Goal: Information Seeking & Learning: Learn about a topic

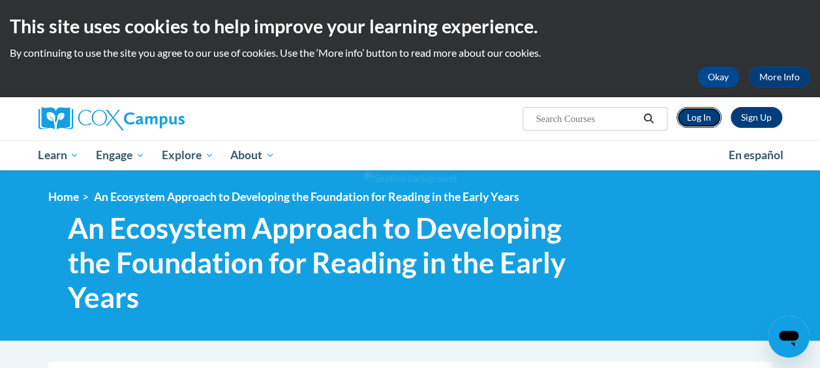
click at [704, 114] on link "Log In" at bounding box center [699, 117] width 45 height 21
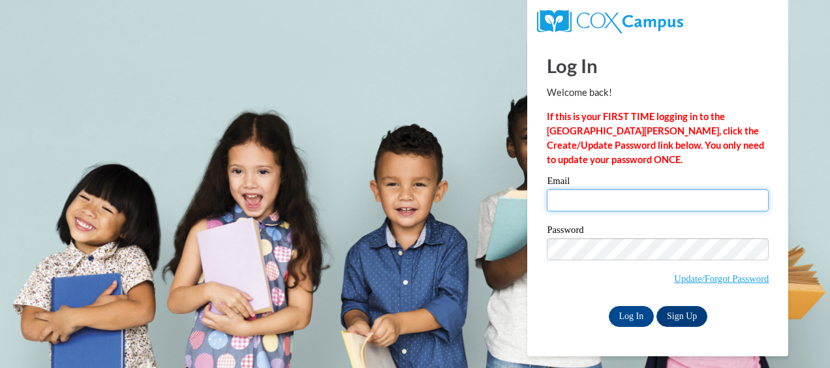
click at [583, 204] on input "Email" at bounding box center [658, 200] width 222 height 22
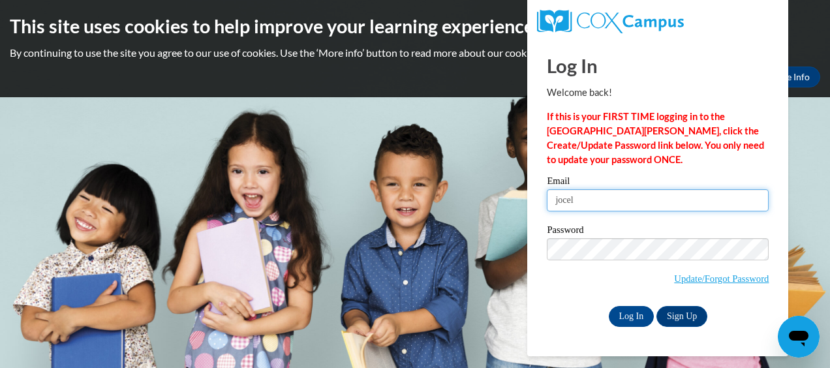
type input "jocelyn.douglas36@yahoo.com"
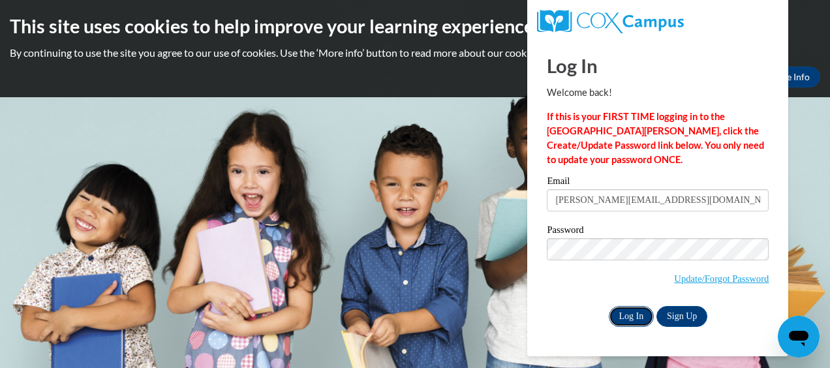
click at [623, 318] on input "Log In" at bounding box center [632, 316] width 46 height 21
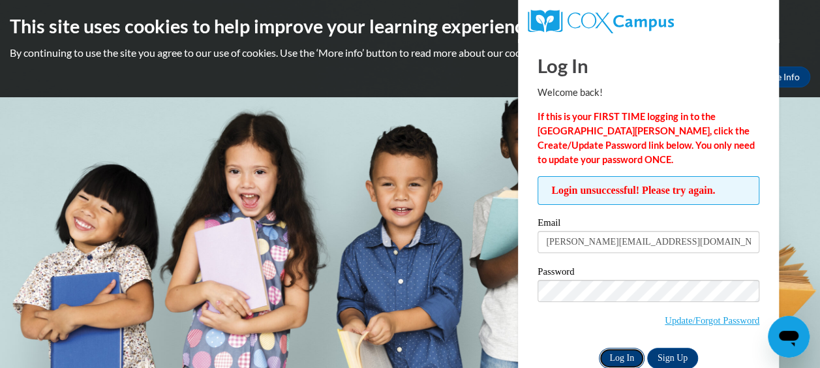
click at [619, 363] on input "Log In" at bounding box center [622, 358] width 46 height 21
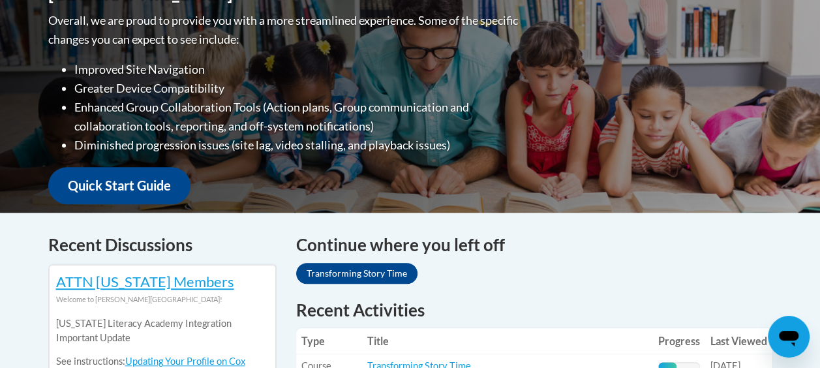
scroll to position [484, 0]
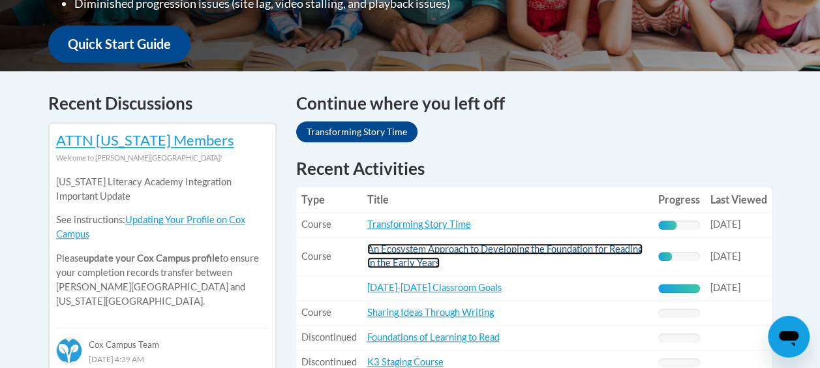
click at [440, 250] on link "An Ecosystem Approach to Developing the Foundation for Reading in the Early Yea…" at bounding box center [504, 255] width 275 height 25
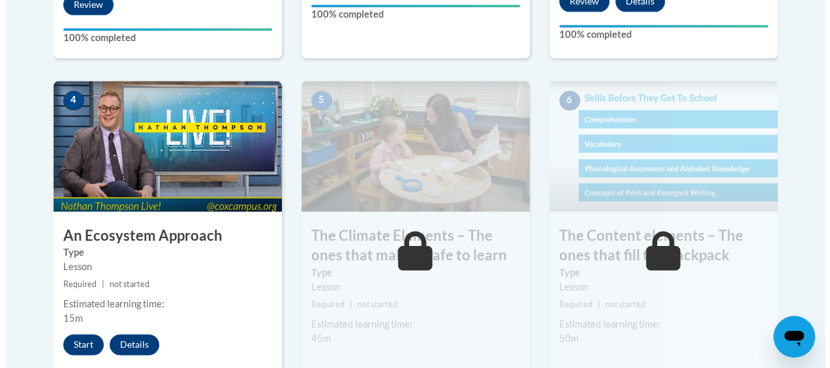
scroll to position [873, 0]
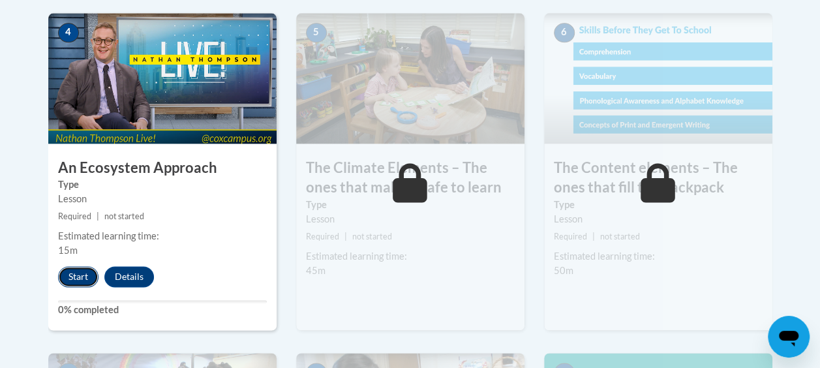
click at [84, 275] on button "Start" at bounding box center [78, 276] width 40 height 21
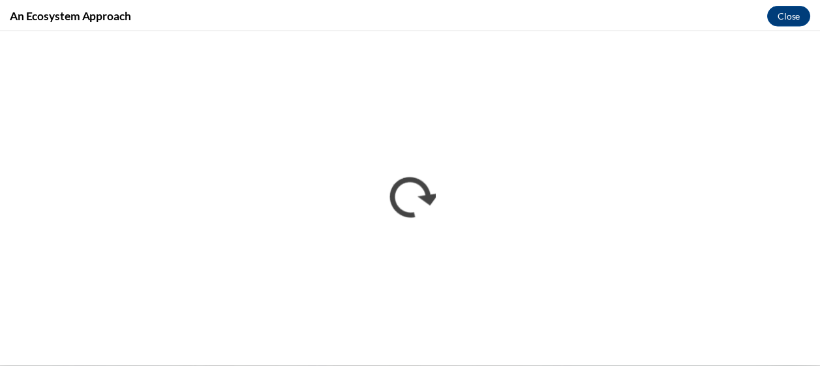
scroll to position [0, 0]
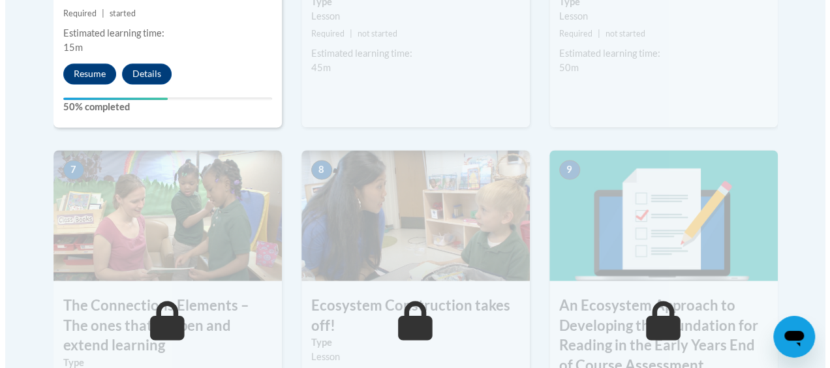
scroll to position [1006, 0]
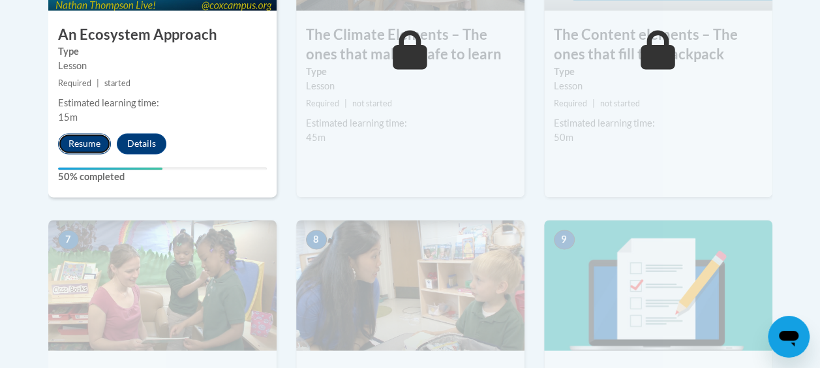
click at [71, 141] on button "Resume" at bounding box center [84, 143] width 53 height 21
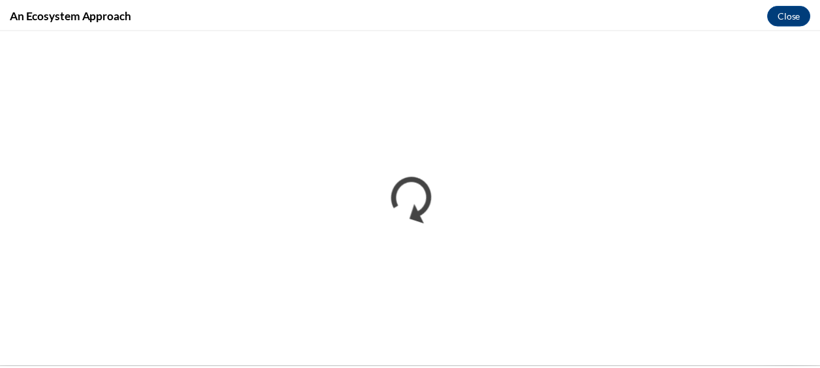
scroll to position [0, 0]
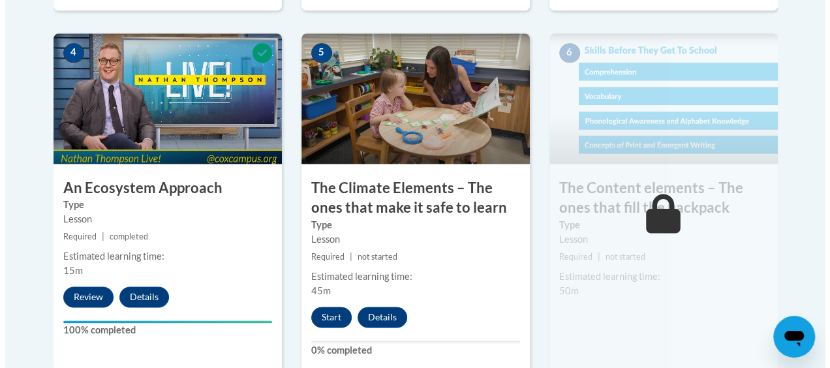
scroll to position [854, 0]
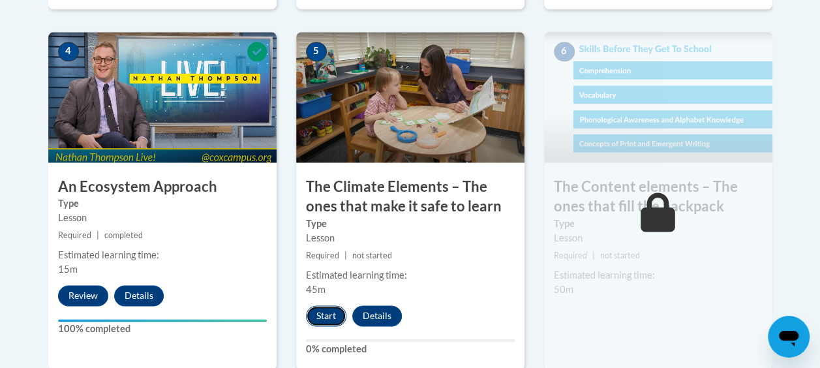
click at [333, 312] on button "Start" at bounding box center [326, 315] width 40 height 21
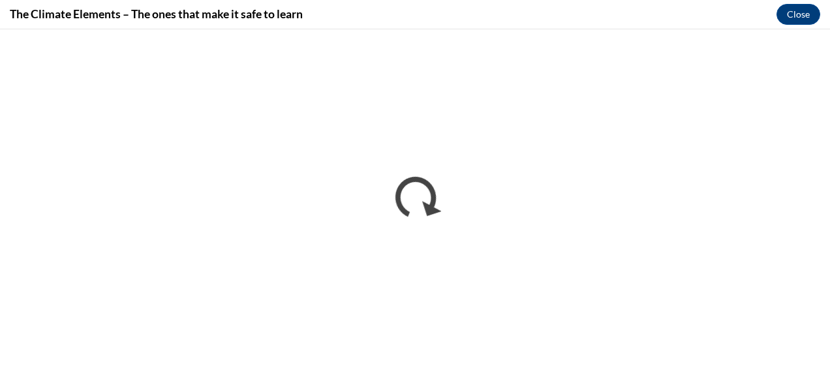
scroll to position [0, 0]
